Goal: Transaction & Acquisition: Purchase product/service

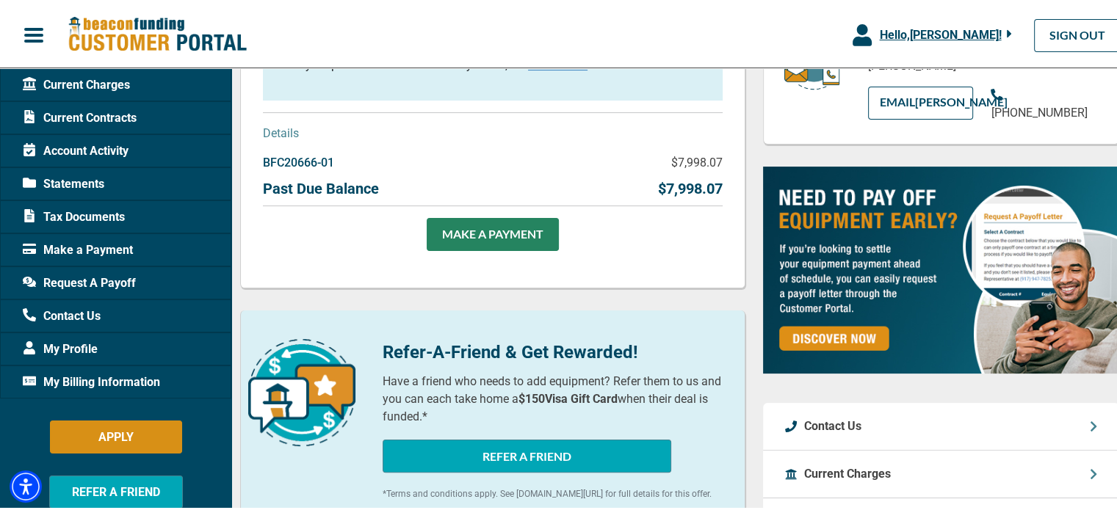
scroll to position [264, 0]
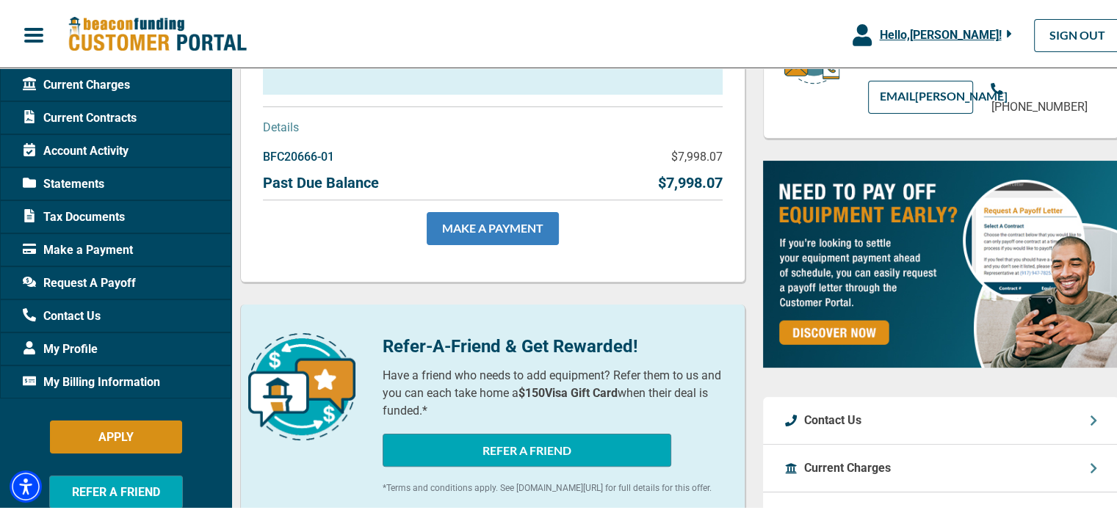
click at [496, 235] on link "MAKE A PAYMENT" at bounding box center [493, 226] width 132 height 33
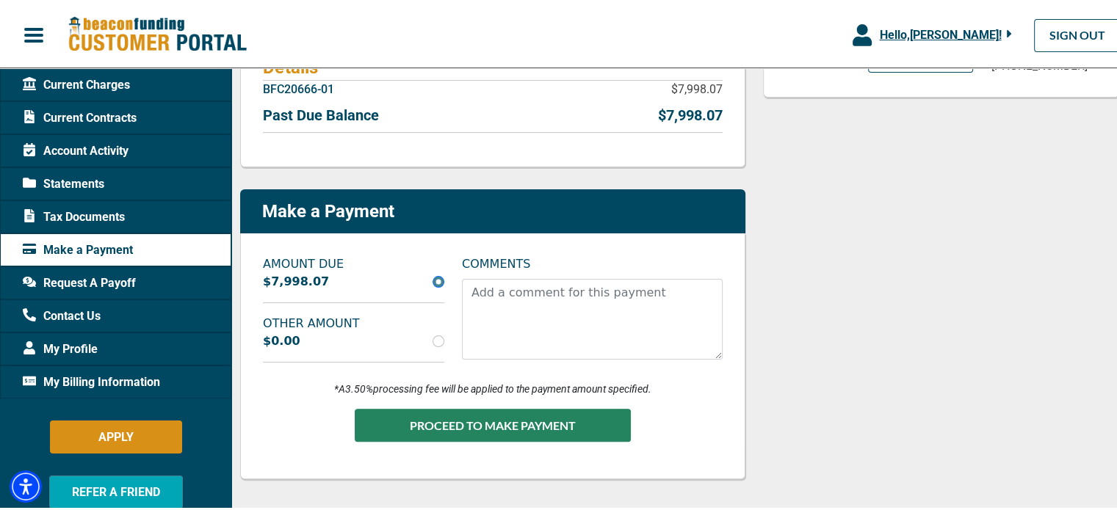
scroll to position [322, 0]
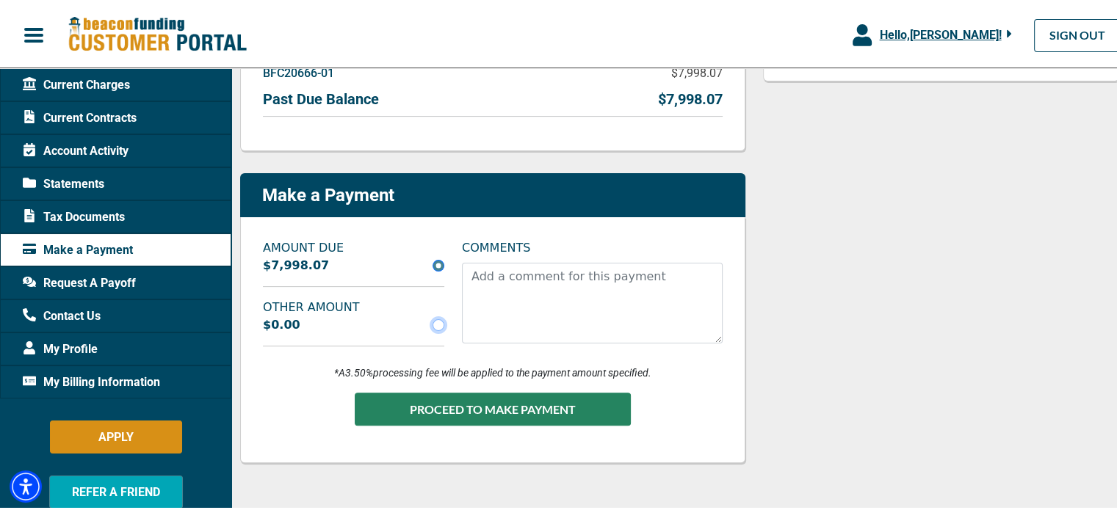
click at [435, 325] on input "radio" at bounding box center [438, 323] width 12 height 12
radio input "true"
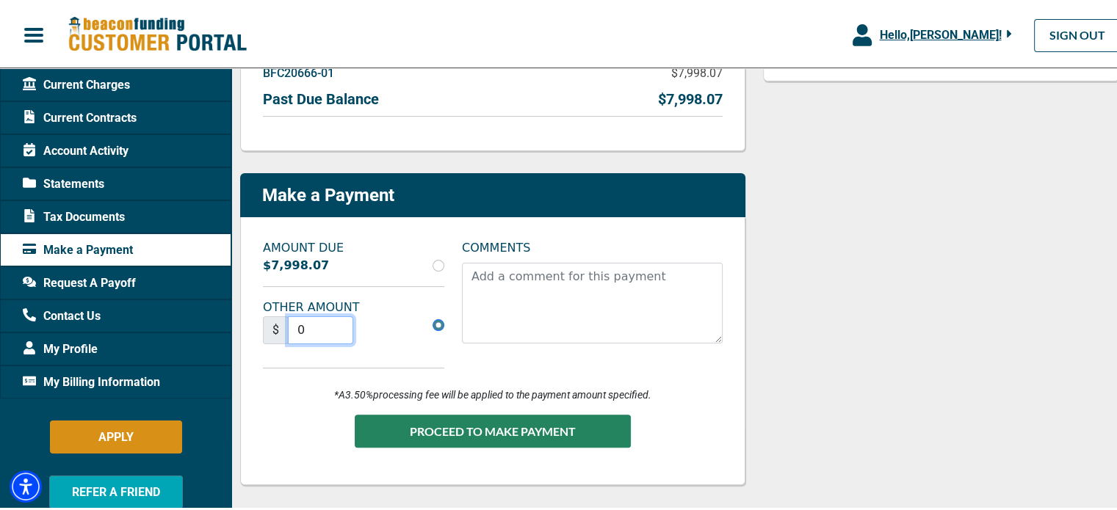
click at [326, 325] on input "0" at bounding box center [320, 328] width 65 height 28
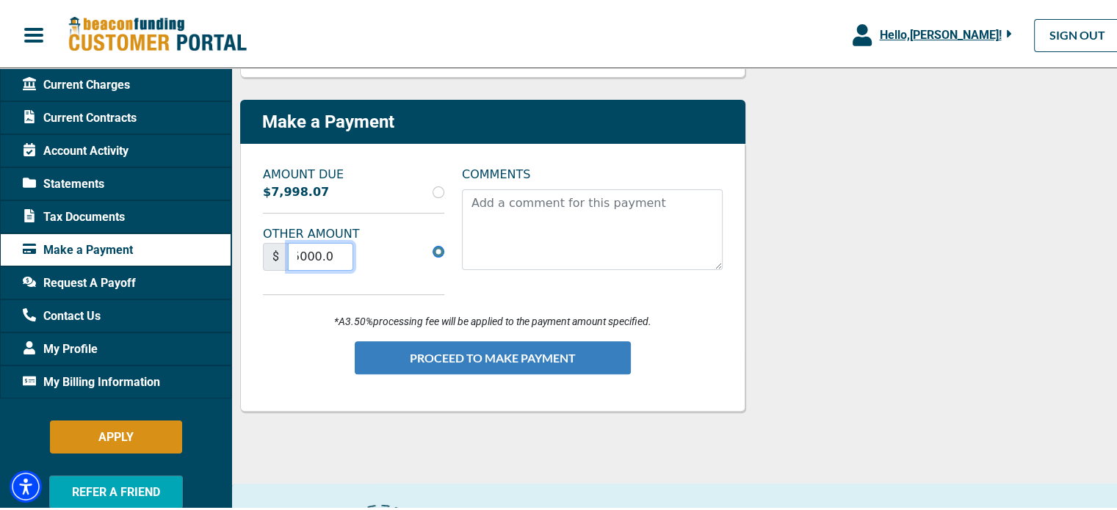
type input "5000.00"
click at [496, 365] on button "PROCEED TO MAKE PAYMENT" at bounding box center [493, 355] width 276 height 33
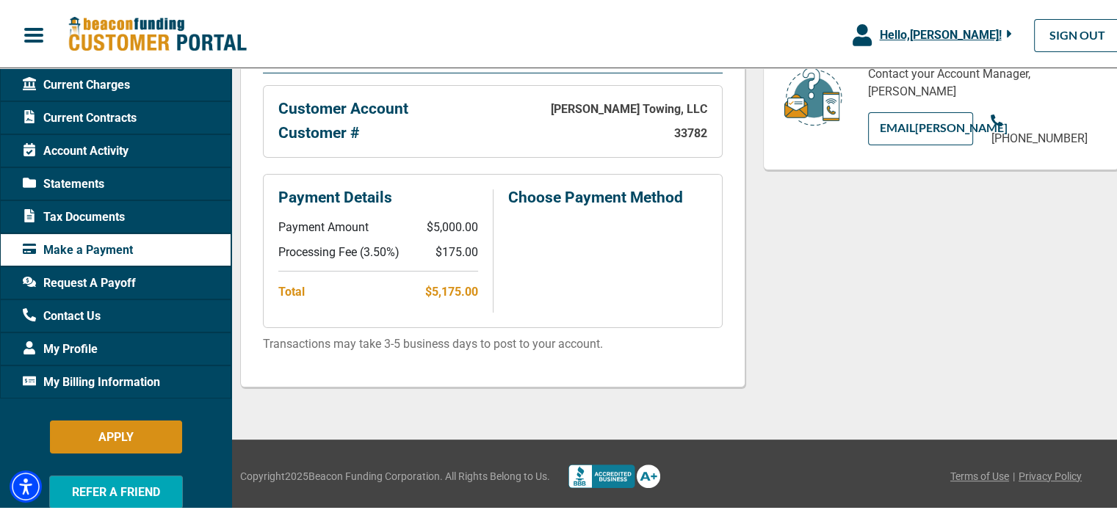
scroll to position [294, 0]
click at [136, 250] on div "Make a Payment" at bounding box center [115, 247] width 231 height 33
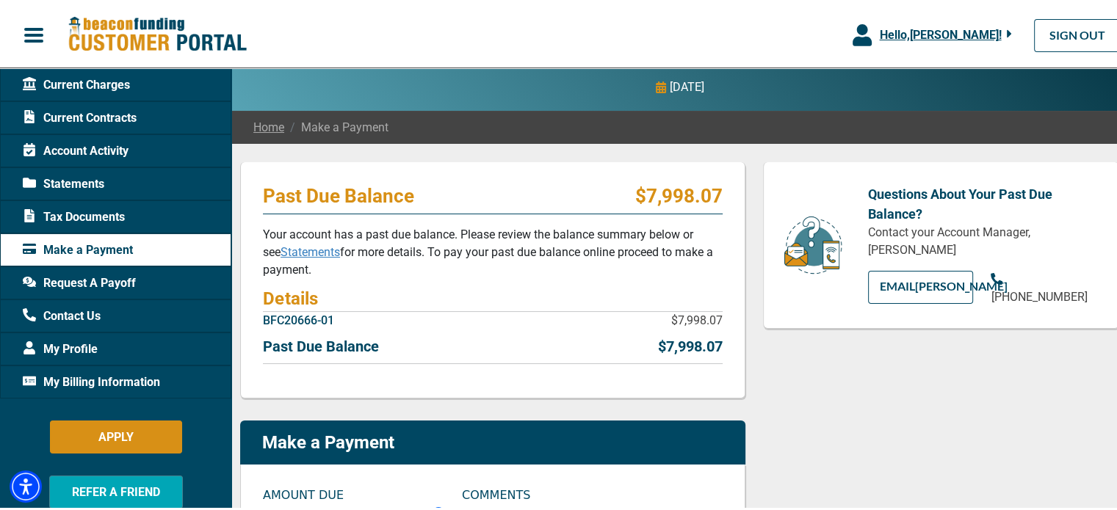
scroll to position [441, 0]
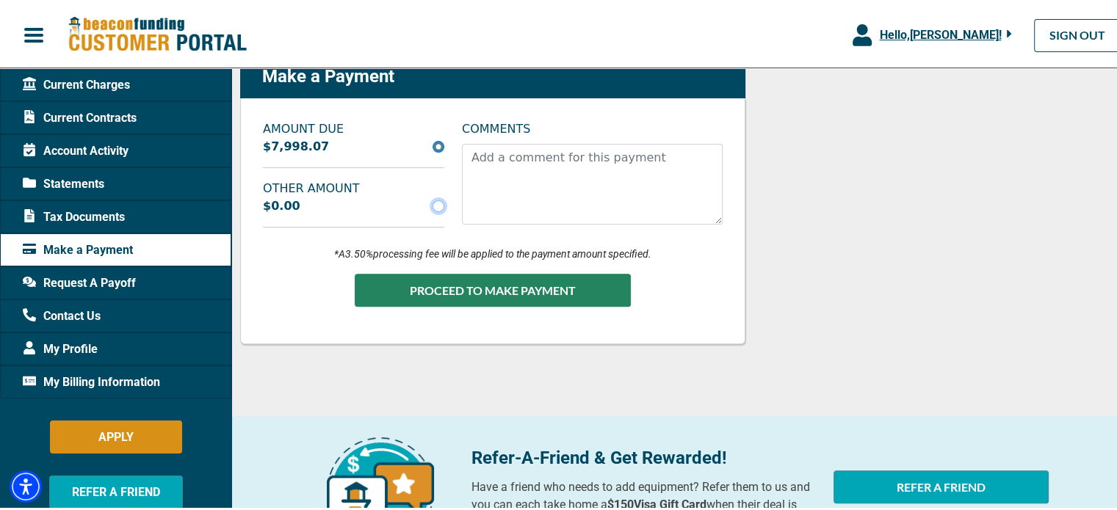
click at [434, 203] on input "radio" at bounding box center [438, 204] width 12 height 12
radio input "true"
click at [353, 217] on div "AMOUNT DUE $7,998.07 OTHER AMOUNT $0.00" at bounding box center [353, 177] width 199 height 119
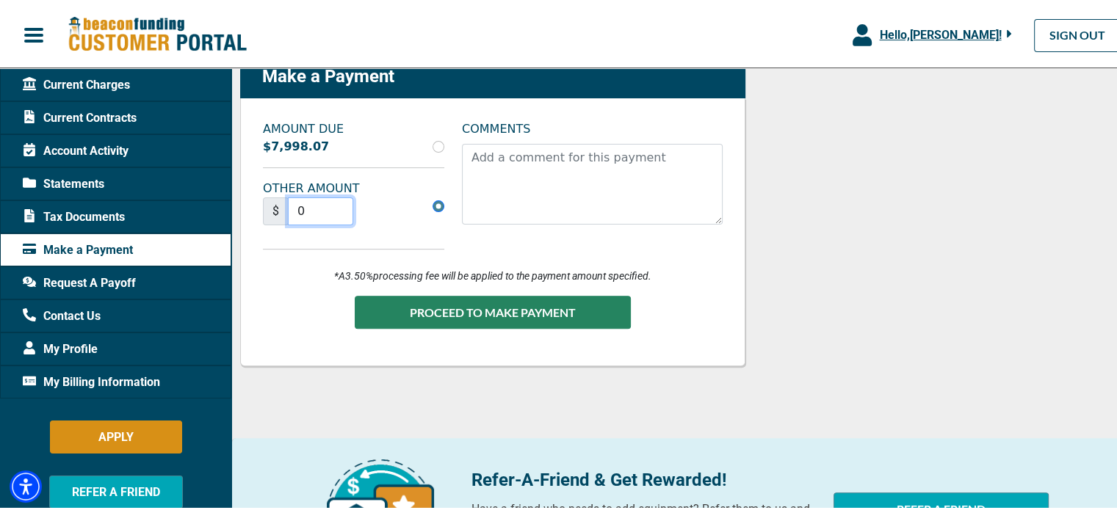
click at [319, 207] on input "0" at bounding box center [320, 209] width 65 height 28
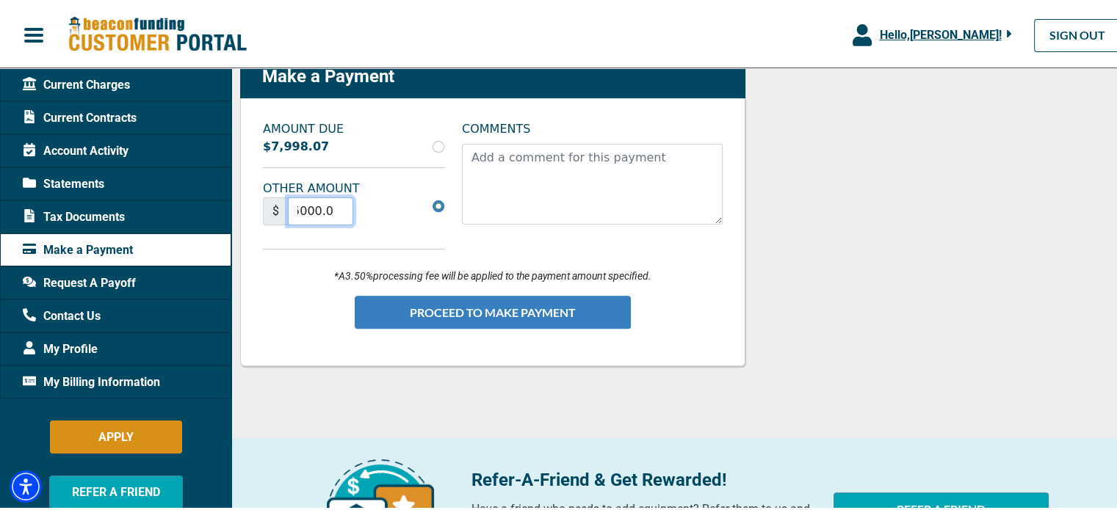
type input "5000.00"
click at [488, 305] on button "PROCEED TO MAKE PAYMENT" at bounding box center [493, 310] width 276 height 33
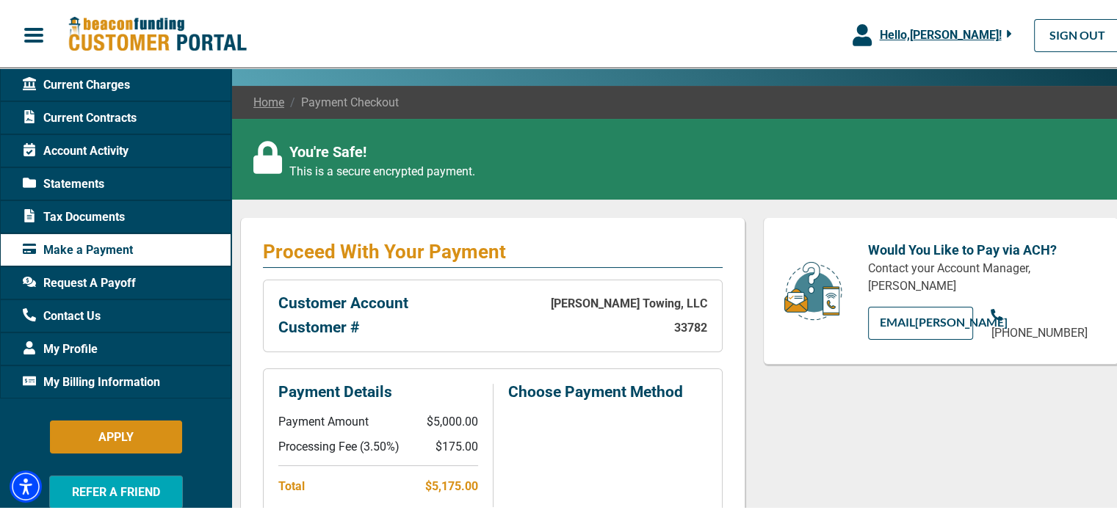
scroll to position [294, 0]
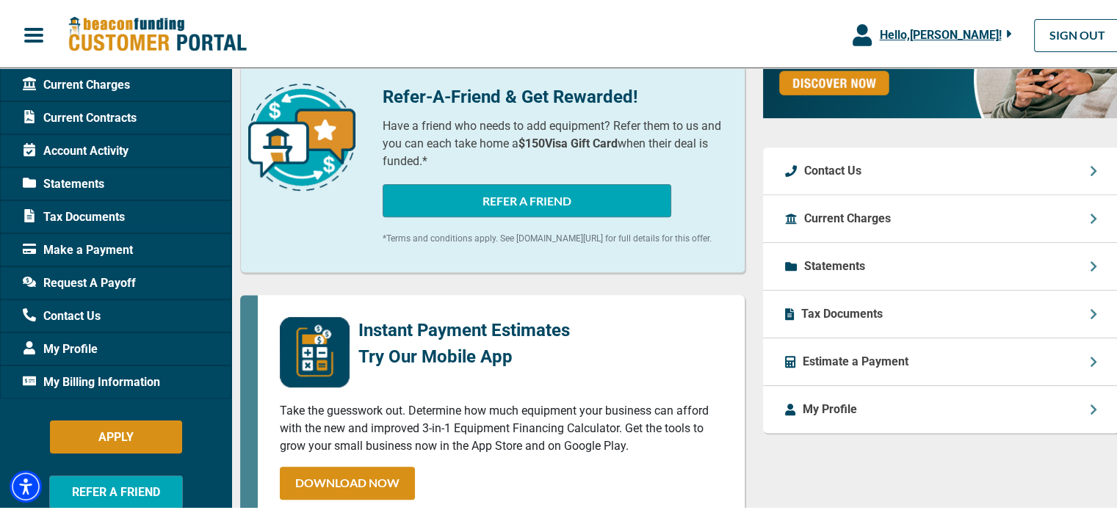
scroll to position [294, 0]
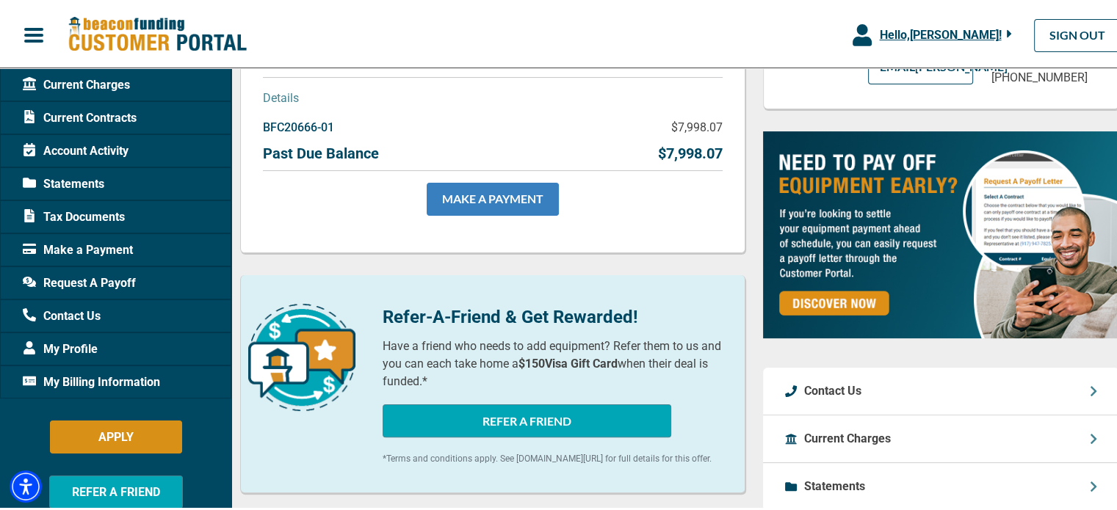
click at [507, 199] on link "MAKE A PAYMENT" at bounding box center [493, 197] width 132 height 33
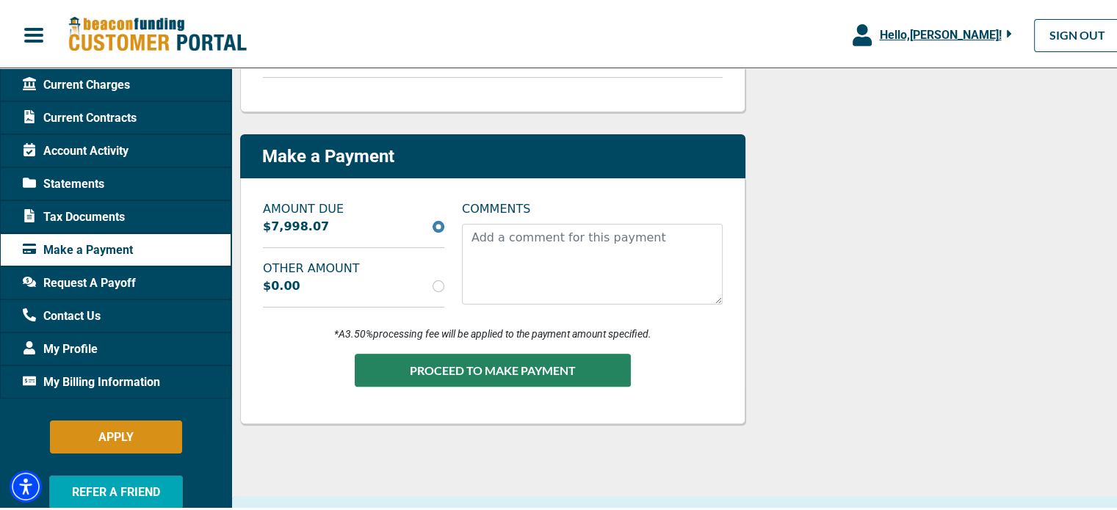
scroll to position [367, 0]
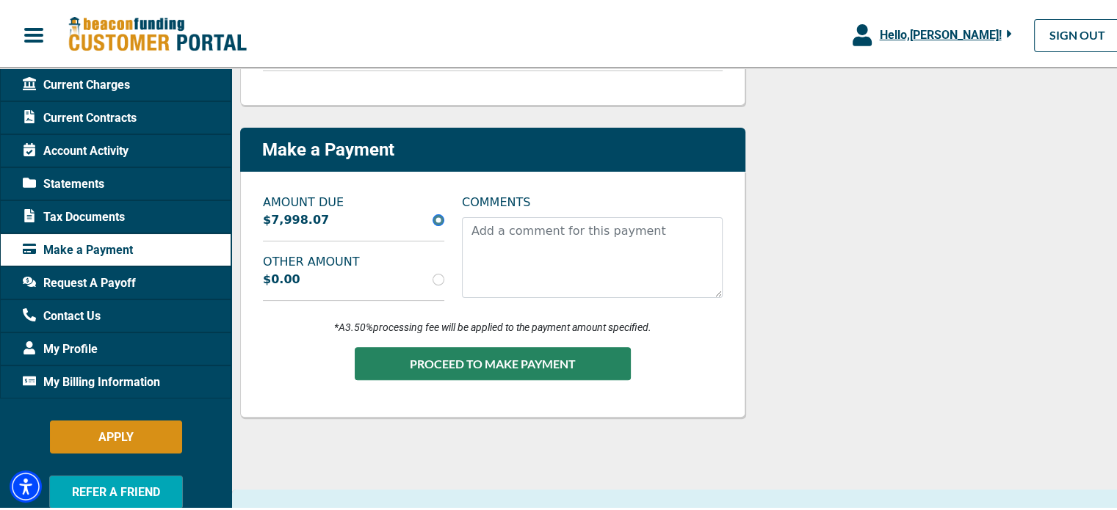
click at [349, 265] on label "OTHER AMOUNT" at bounding box center [353, 260] width 199 height 18
click at [336, 276] on div "$0.00" at bounding box center [353, 278] width 199 height 18
click at [436, 278] on input "radio" at bounding box center [438, 278] width 12 height 12
radio input "true"
click at [317, 282] on div "$0.00" at bounding box center [353, 278] width 199 height 18
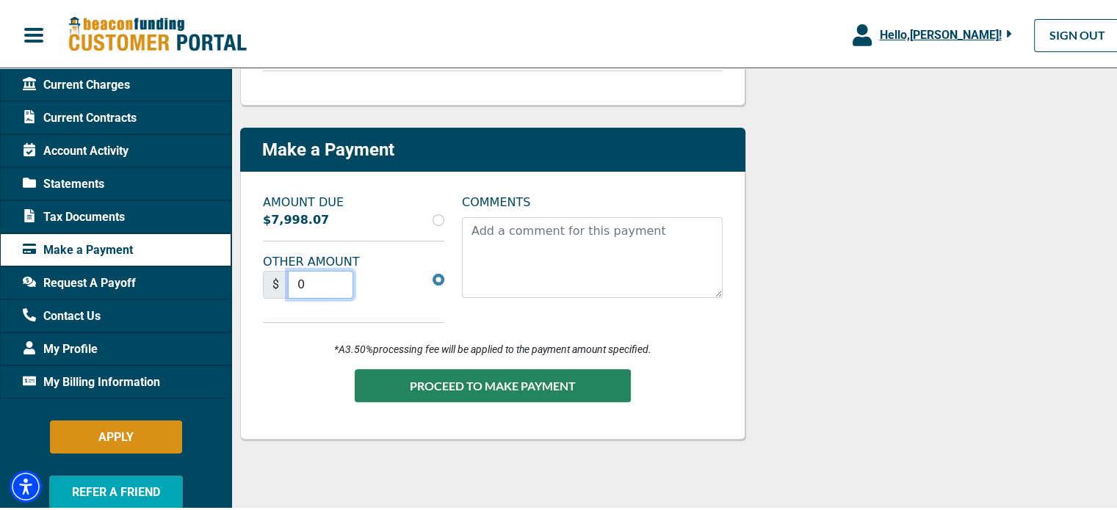
click at [317, 282] on input "0" at bounding box center [320, 283] width 65 height 28
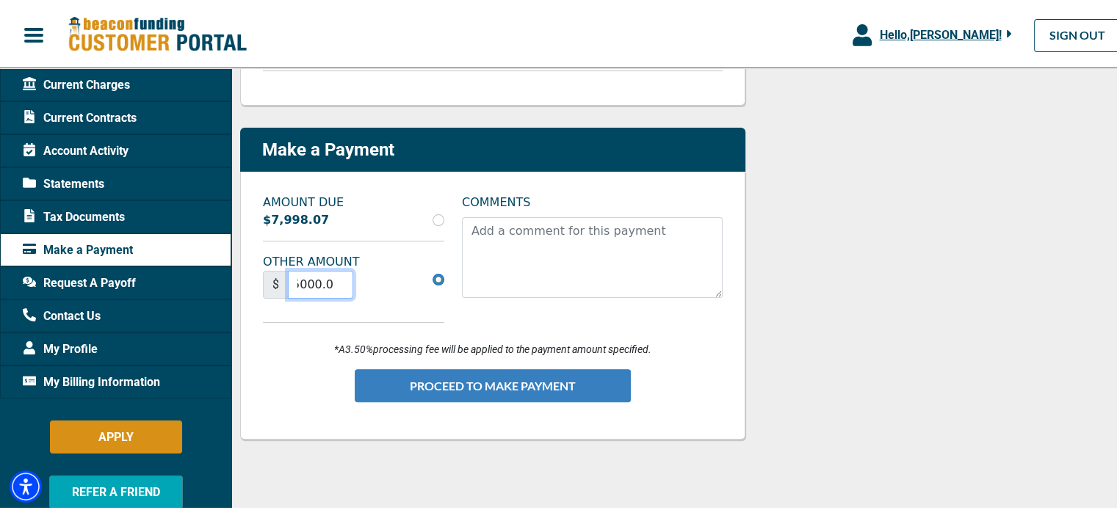
type input "5000.00"
click at [452, 381] on button "PROCEED TO MAKE PAYMENT" at bounding box center [493, 383] width 276 height 33
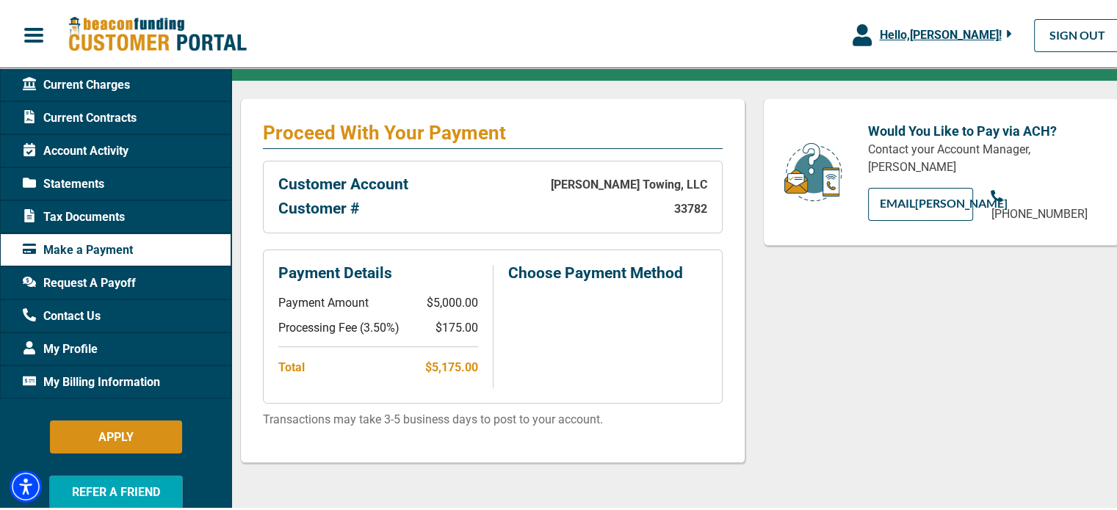
scroll to position [220, 0]
